Goal: Find specific page/section: Find specific page/section

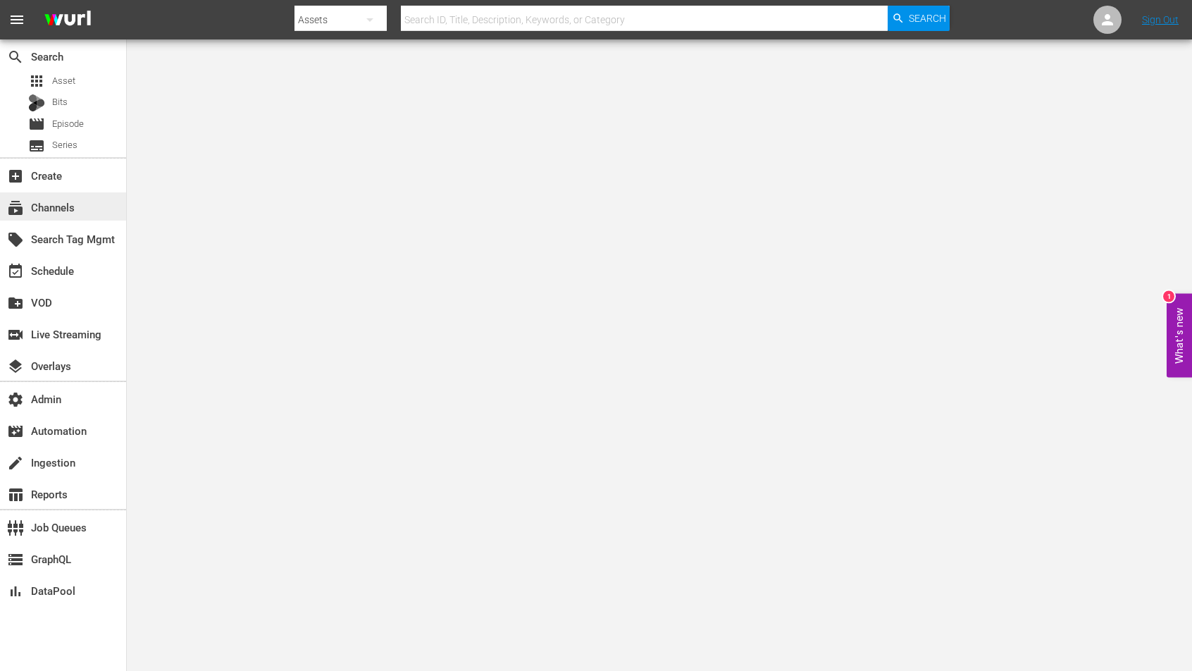
click at [84, 208] on div "subscriptions Channels" at bounding box center [63, 206] width 126 height 28
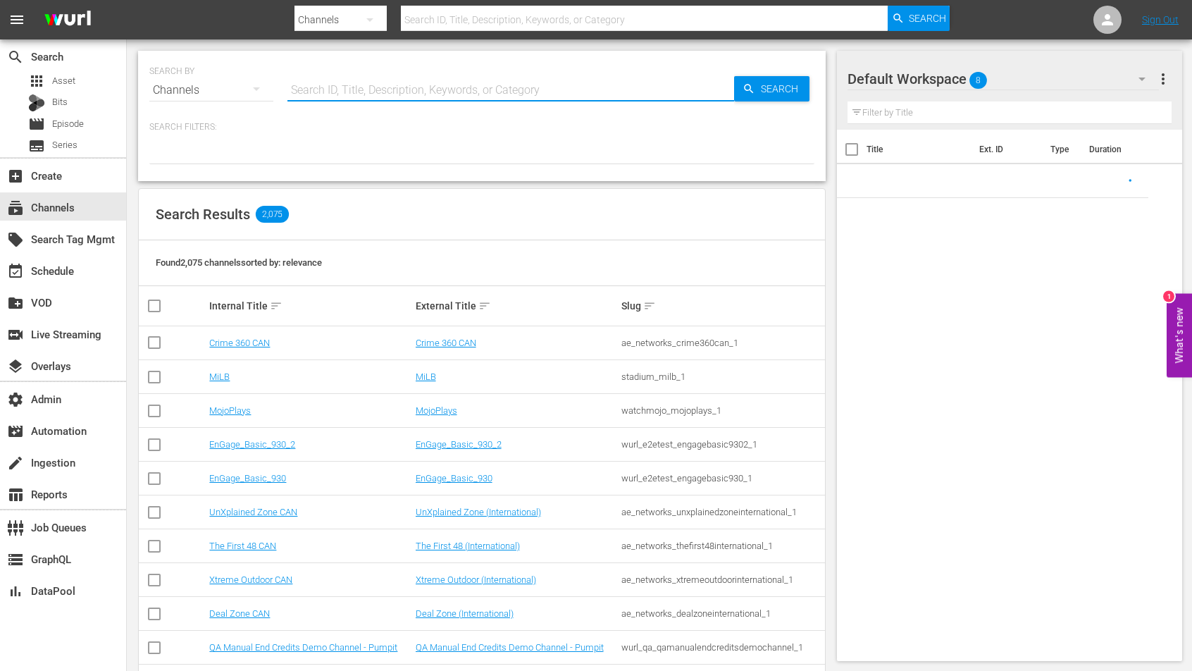
click at [424, 89] on input "text" at bounding box center [510, 90] width 447 height 34
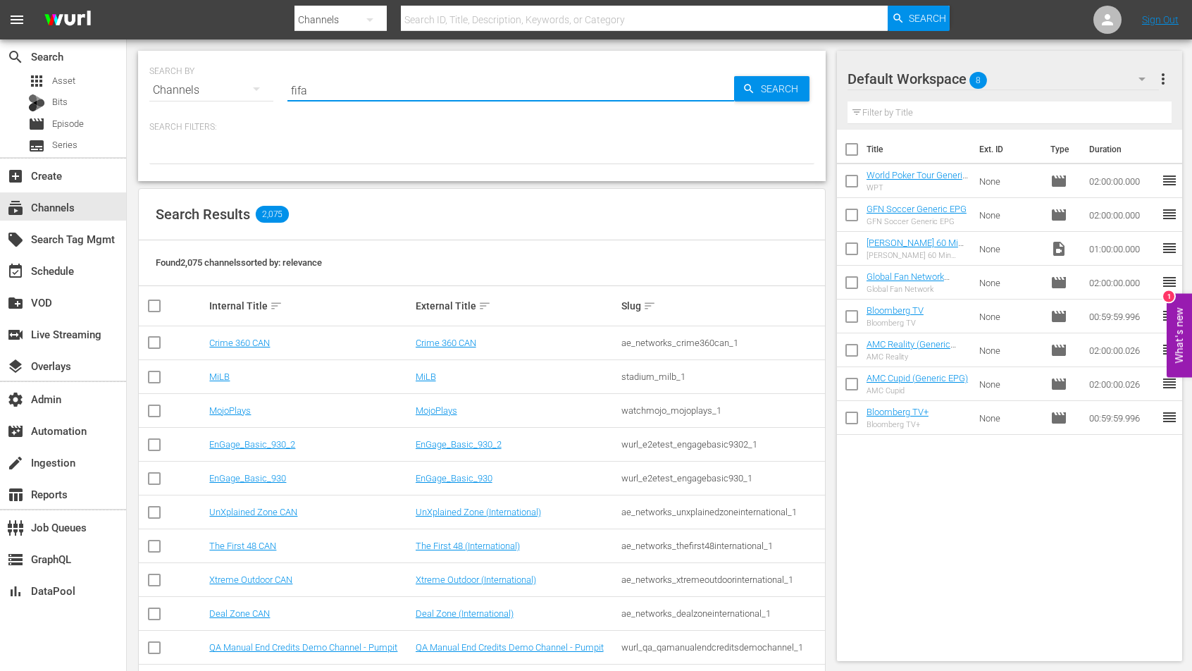
type input "fifa"
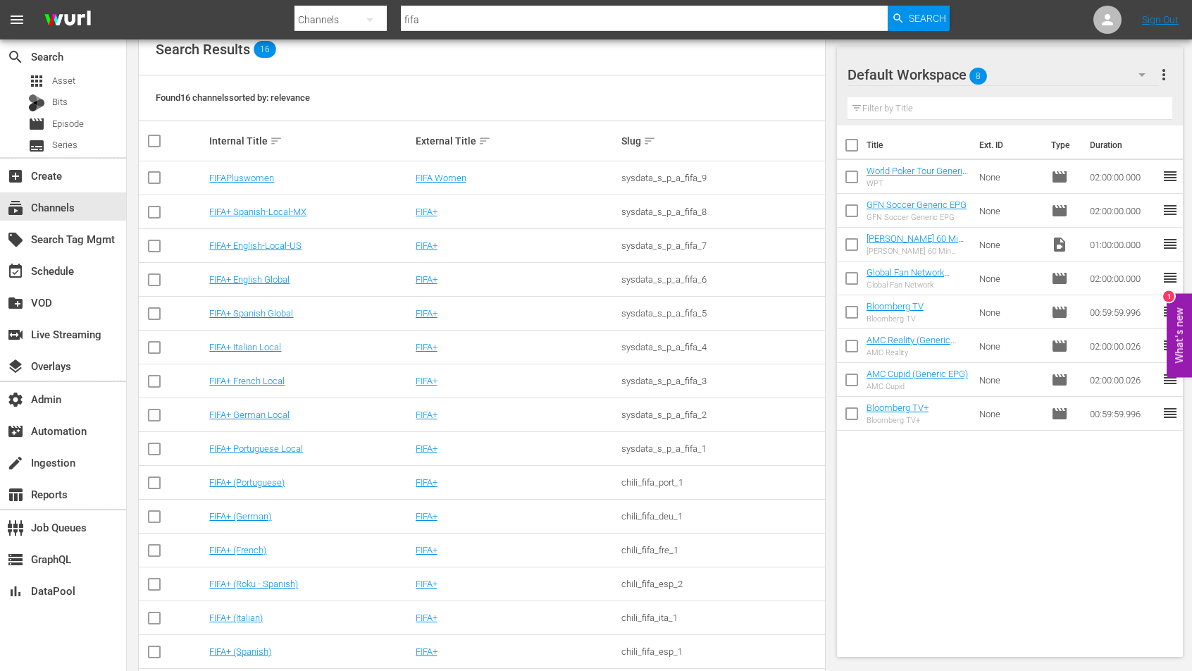
scroll to position [223, 0]
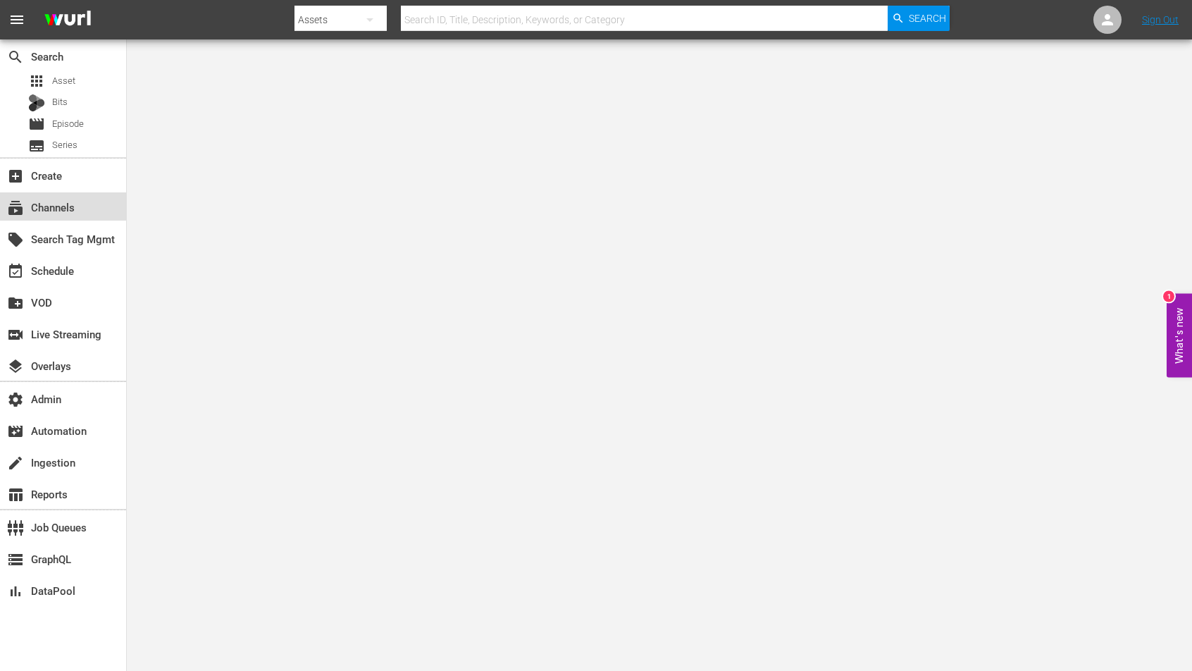
click at [74, 207] on div "subscriptions Channels" at bounding box center [39, 205] width 79 height 13
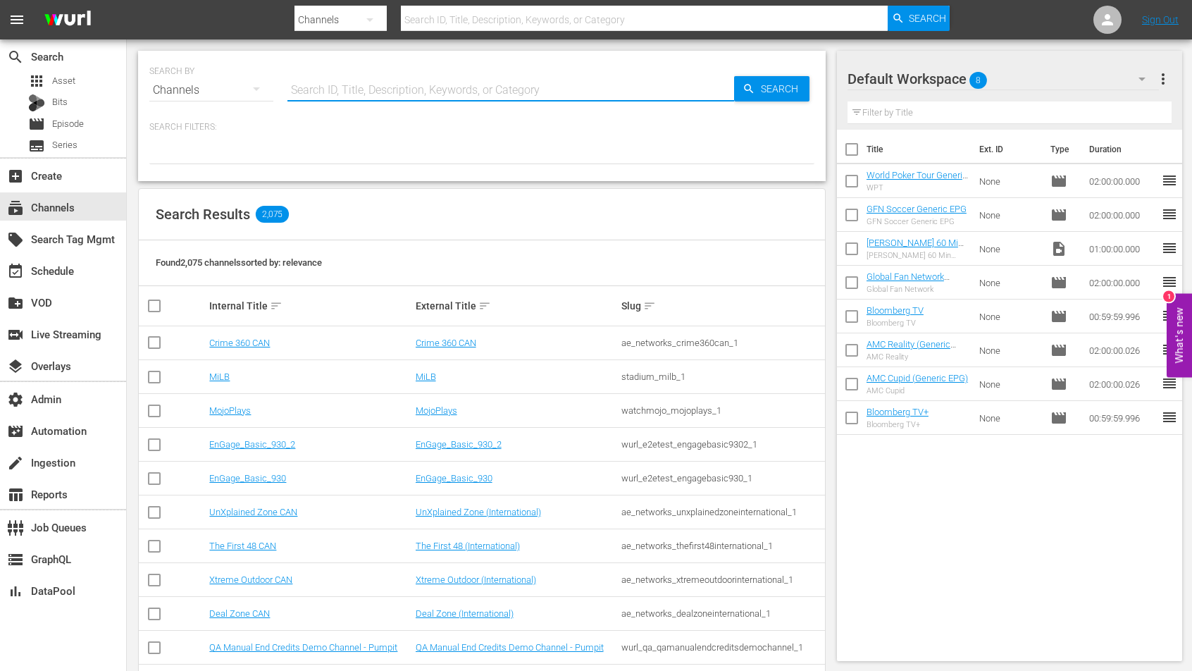
click at [453, 92] on input "text" at bounding box center [510, 90] width 447 height 34
type input "eurovision sport"
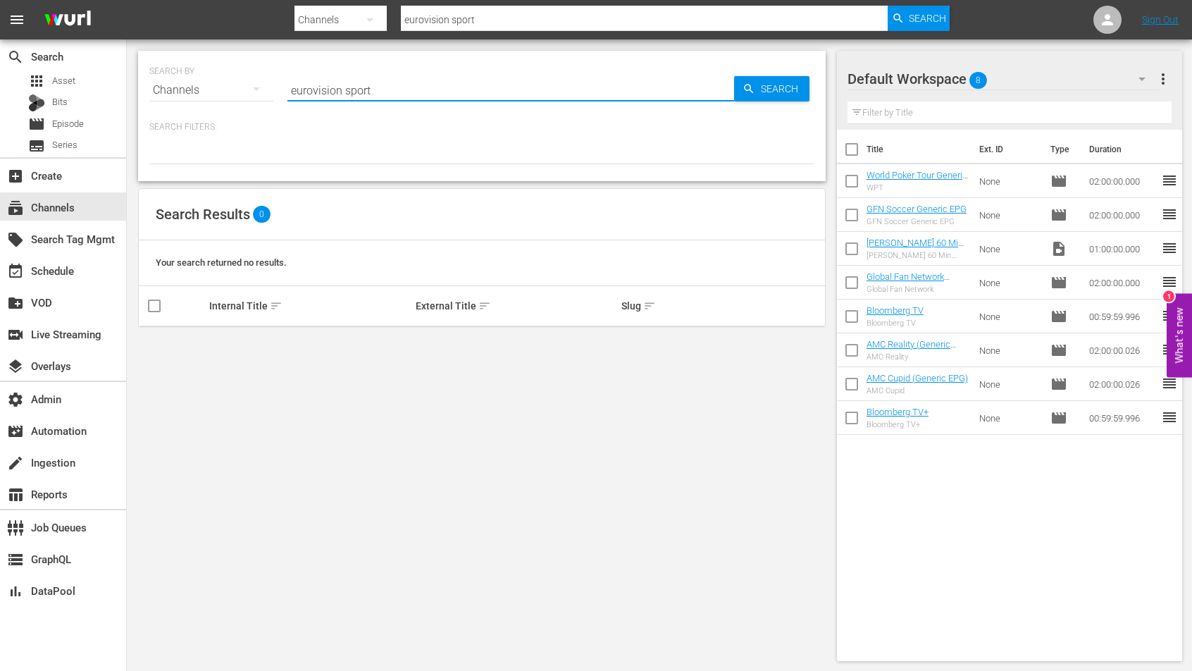
click at [361, 87] on input "eurovision sport" at bounding box center [510, 90] width 447 height 34
type input "eurovision"
click at [361, 87] on input "eurovision" at bounding box center [510, 90] width 447 height 34
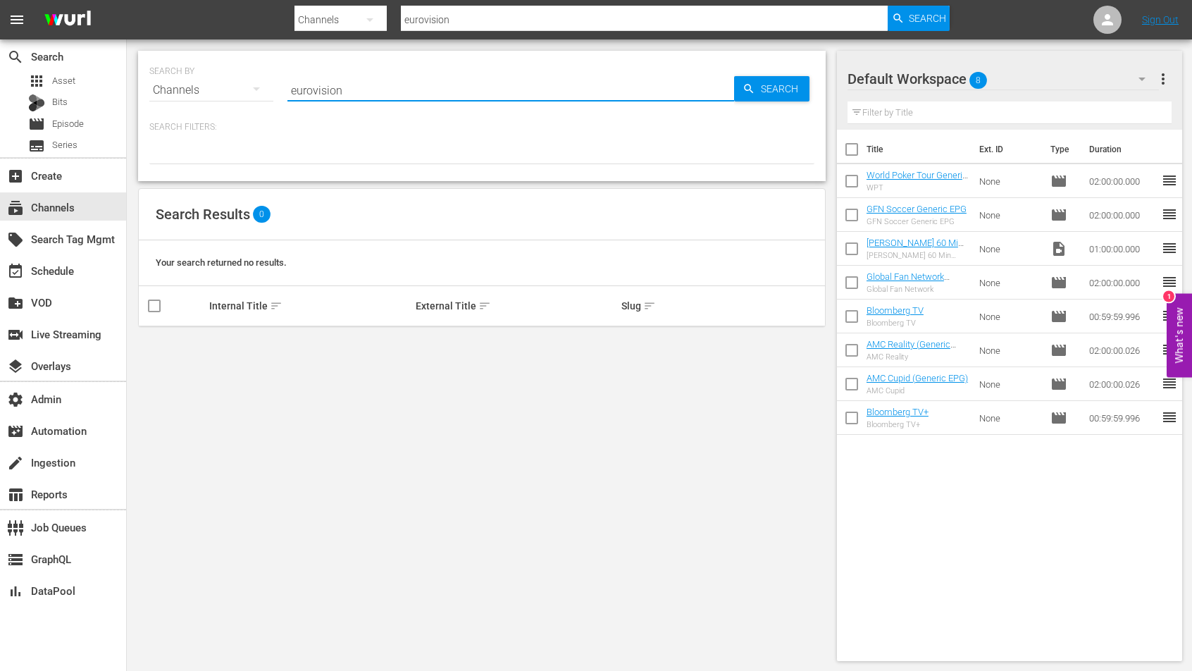
click at [361, 87] on input "eurovision" at bounding box center [510, 90] width 447 height 34
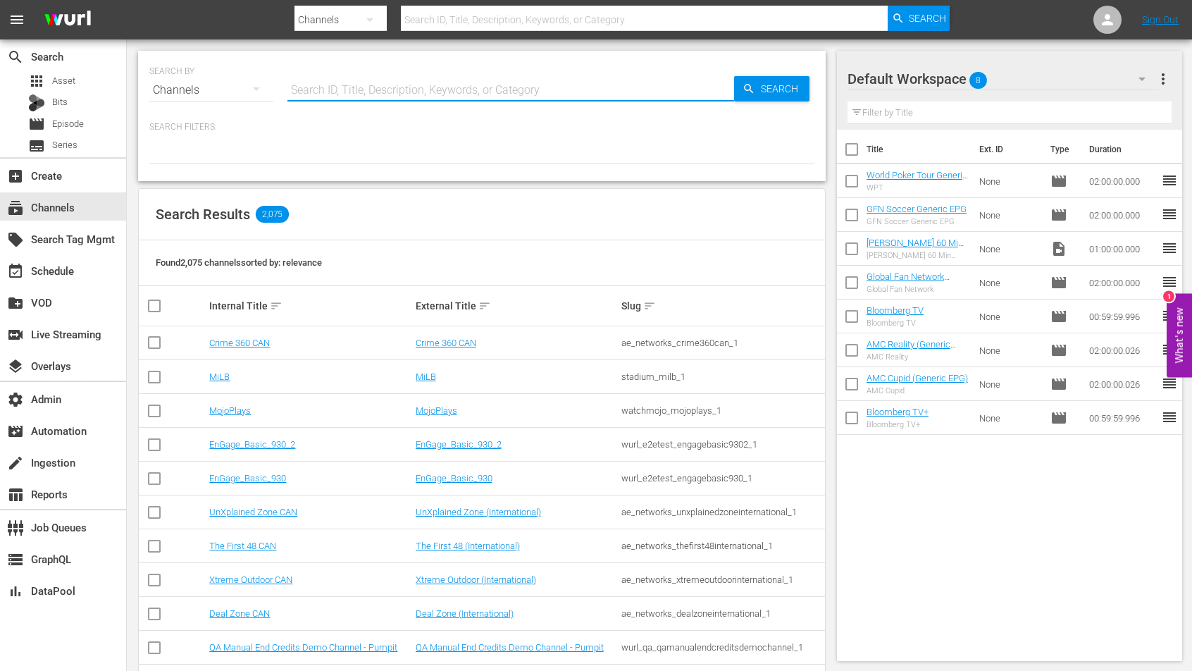
click at [327, 85] on input "text" at bounding box center [510, 90] width 447 height 34
type input "montalbano"
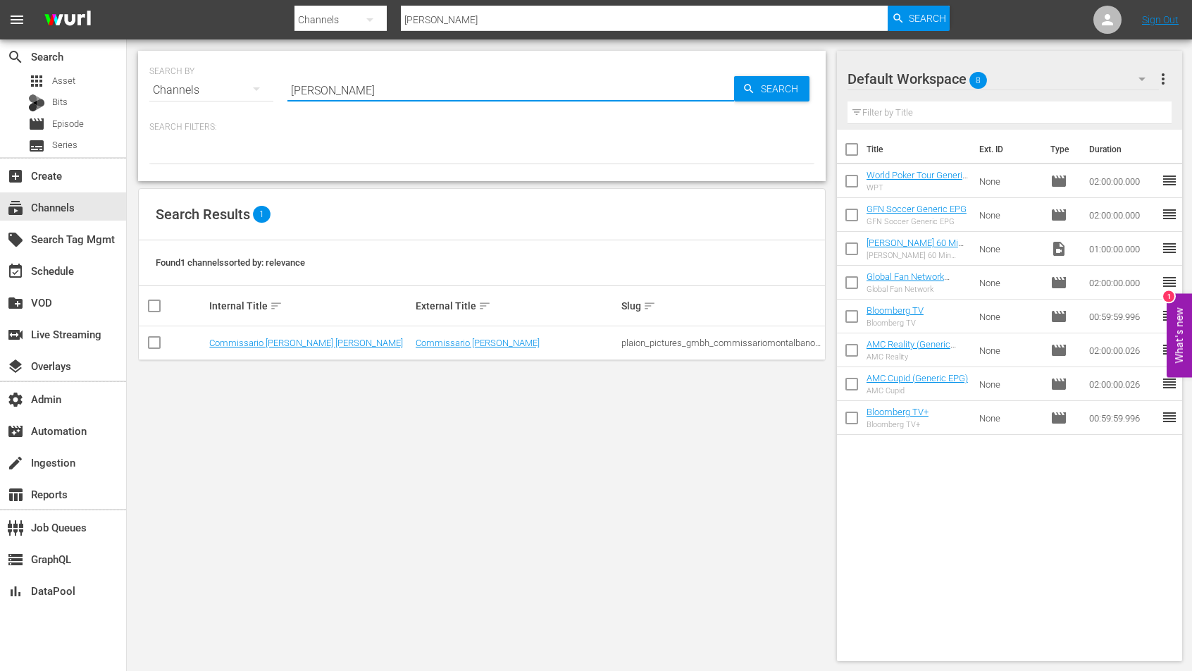
click at [327, 85] on input "montalbano" at bounding box center [510, 90] width 447 height 34
type input "the good wife"
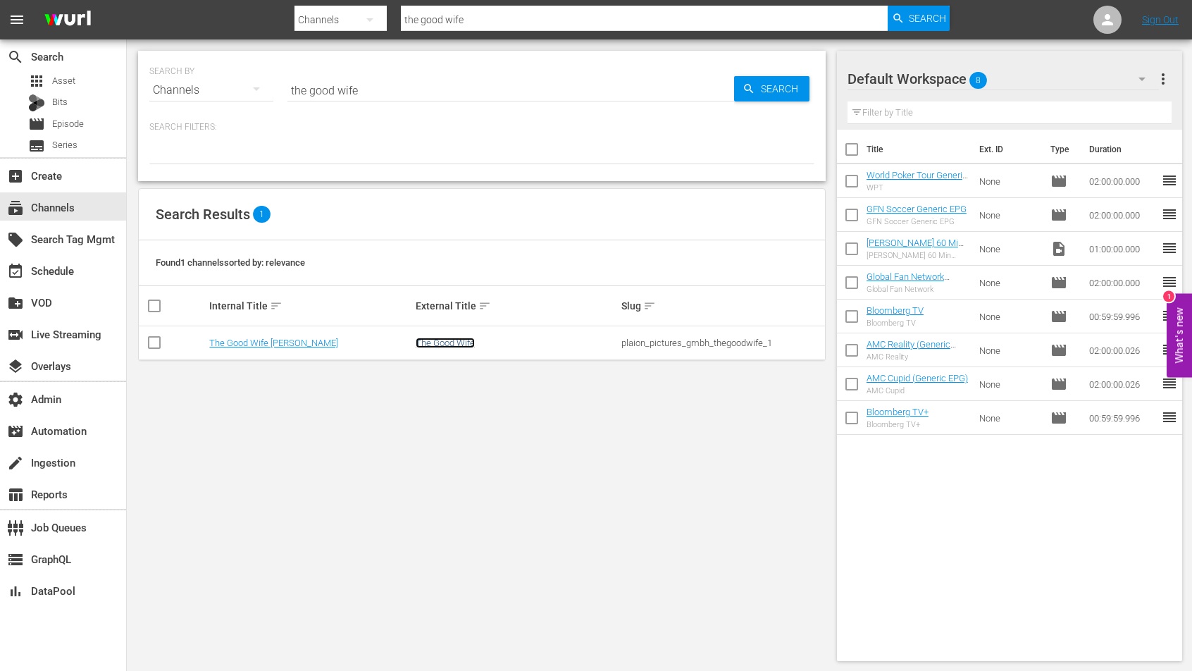
click at [435, 347] on link "The Good Wife" at bounding box center [445, 342] width 59 height 11
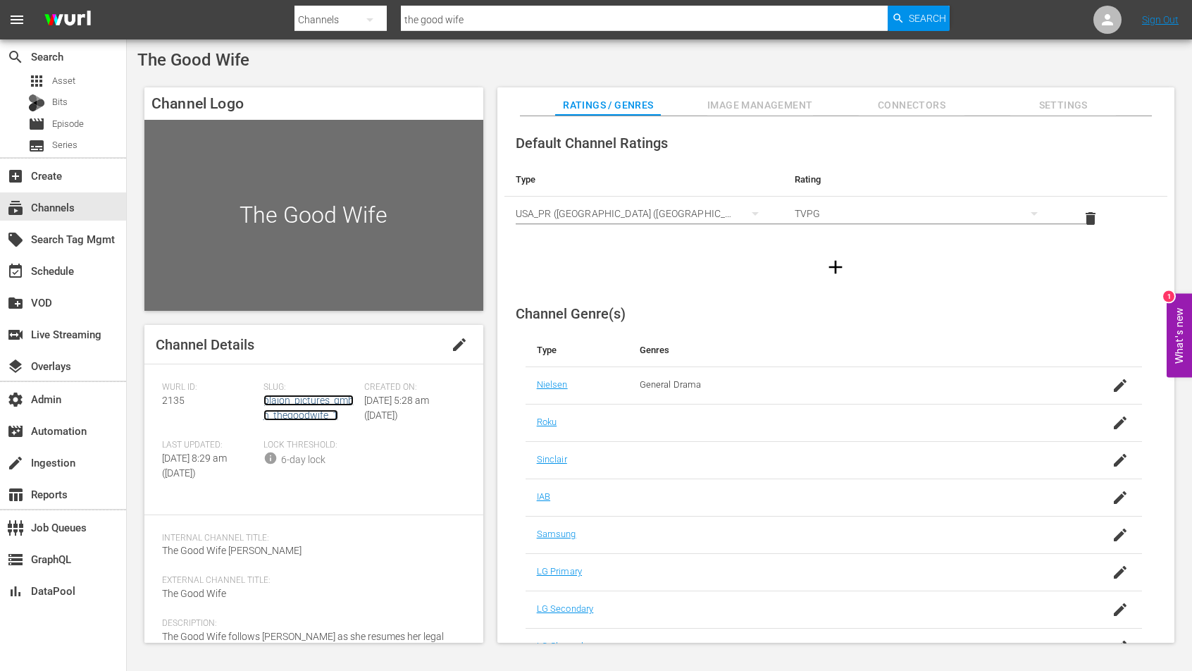
click at [313, 411] on link "plaion_pictures_gmbh_thegoodwife_1" at bounding box center [308, 407] width 90 height 26
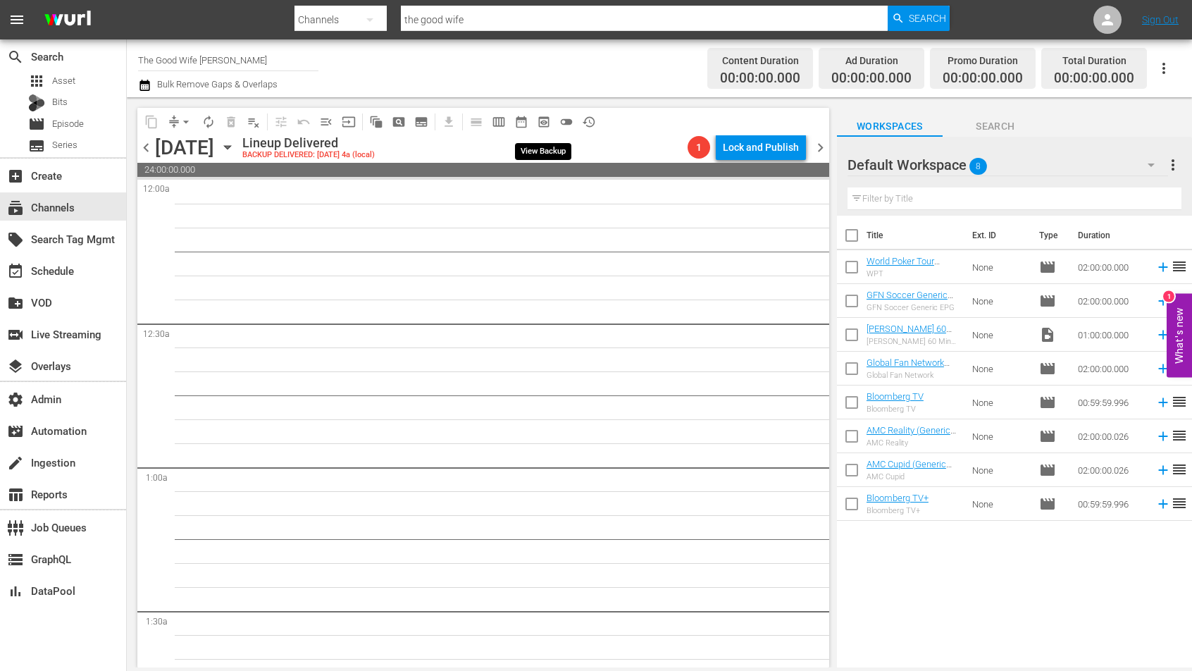
click at [544, 112] on button "preview_outlined" at bounding box center [543, 122] width 23 height 23
